Goal: Navigation & Orientation: Find specific page/section

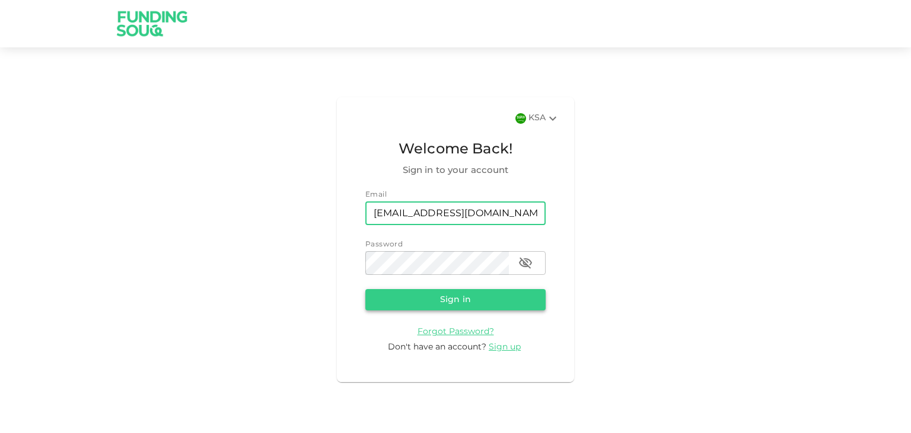
click at [438, 295] on button "Sign in" at bounding box center [455, 299] width 180 height 21
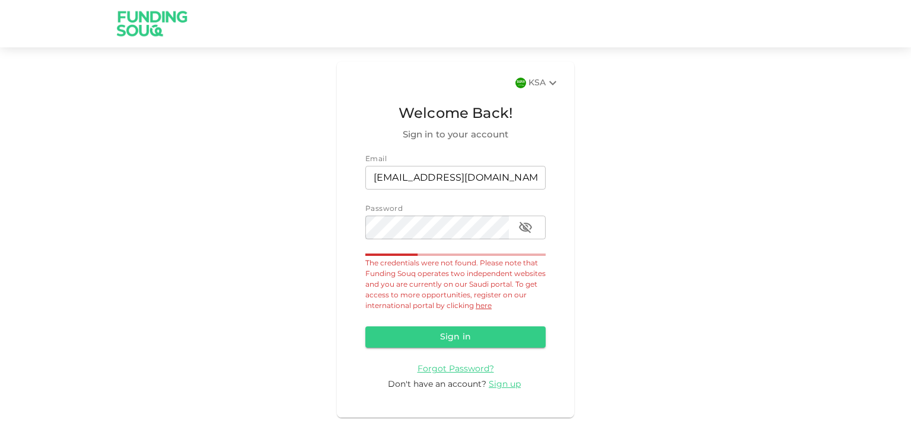
click at [477, 307] on link "here" at bounding box center [484, 306] width 16 height 7
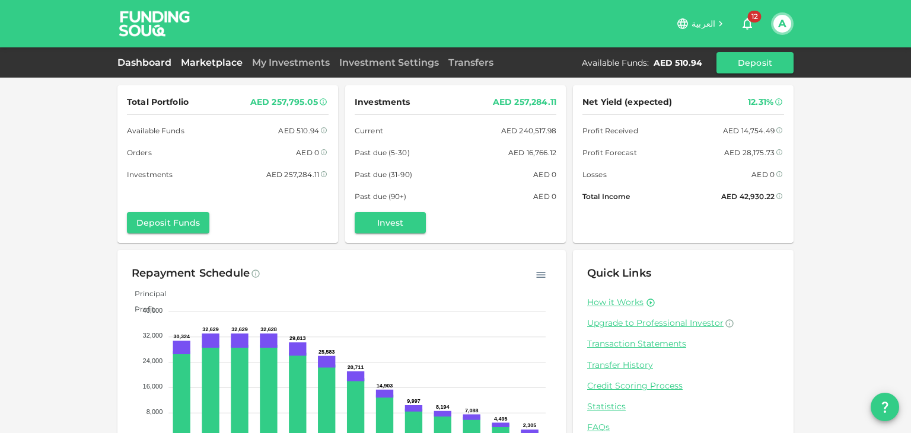
click at [220, 59] on link "Marketplace" at bounding box center [211, 62] width 71 height 11
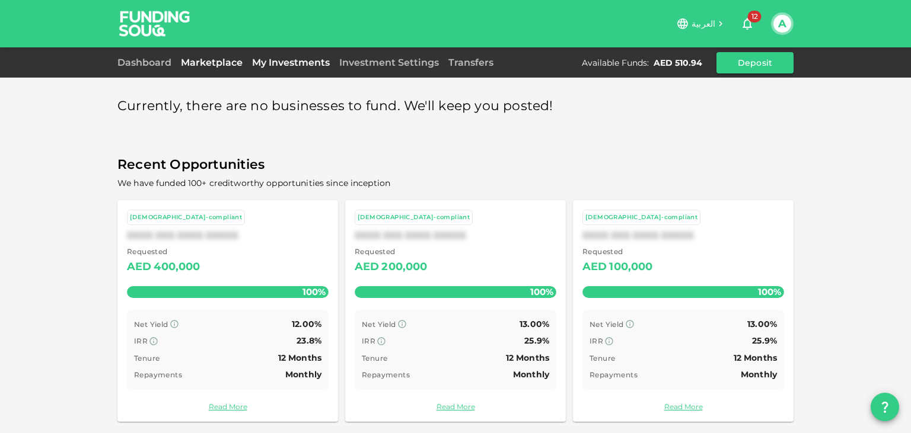
click at [263, 64] on link "My Investments" at bounding box center [290, 62] width 87 height 11
